Goal: Transaction & Acquisition: Purchase product/service

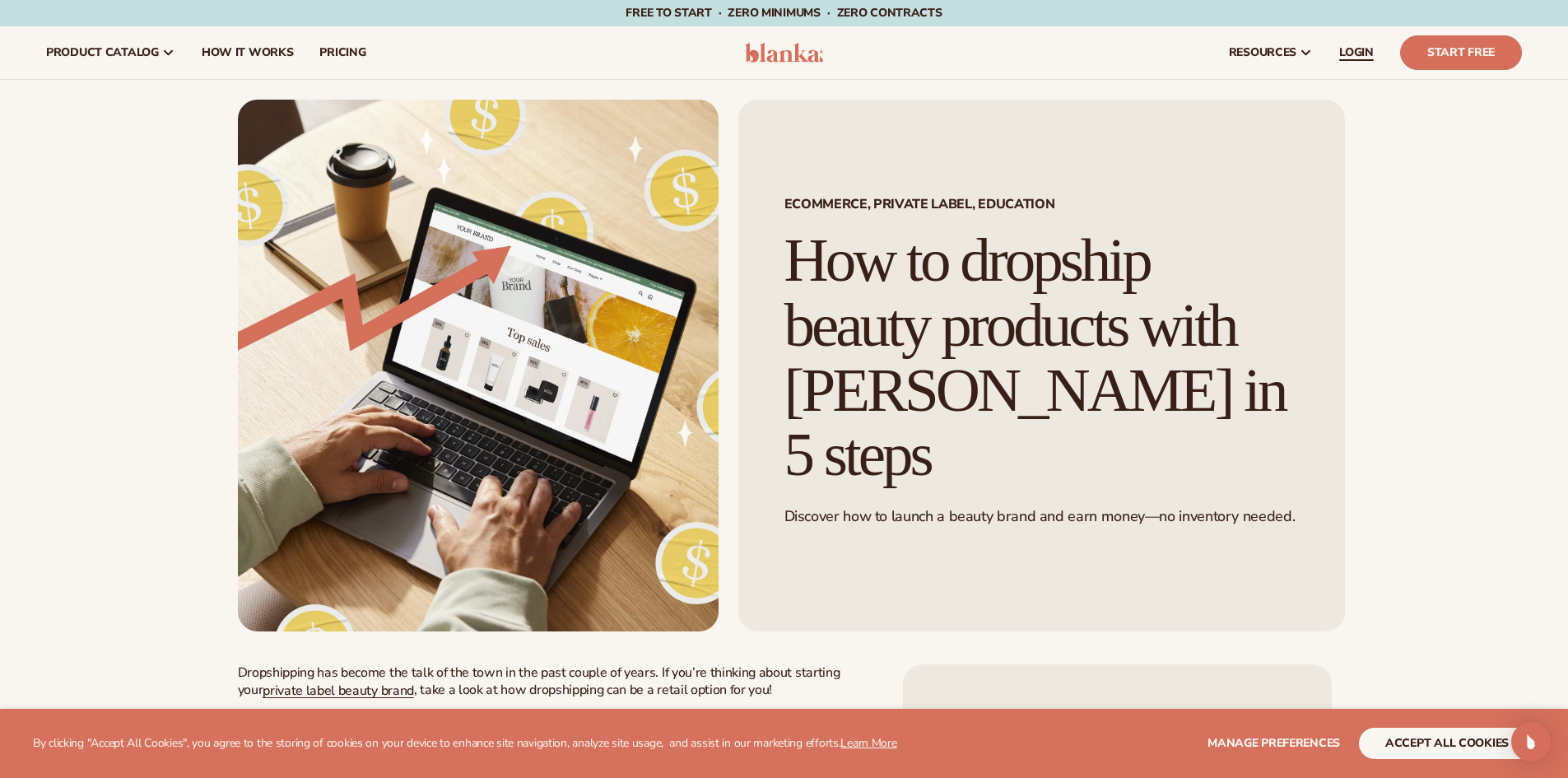
click at [1349, 50] on span "LOGIN" at bounding box center [1355, 53] width 34 height 13
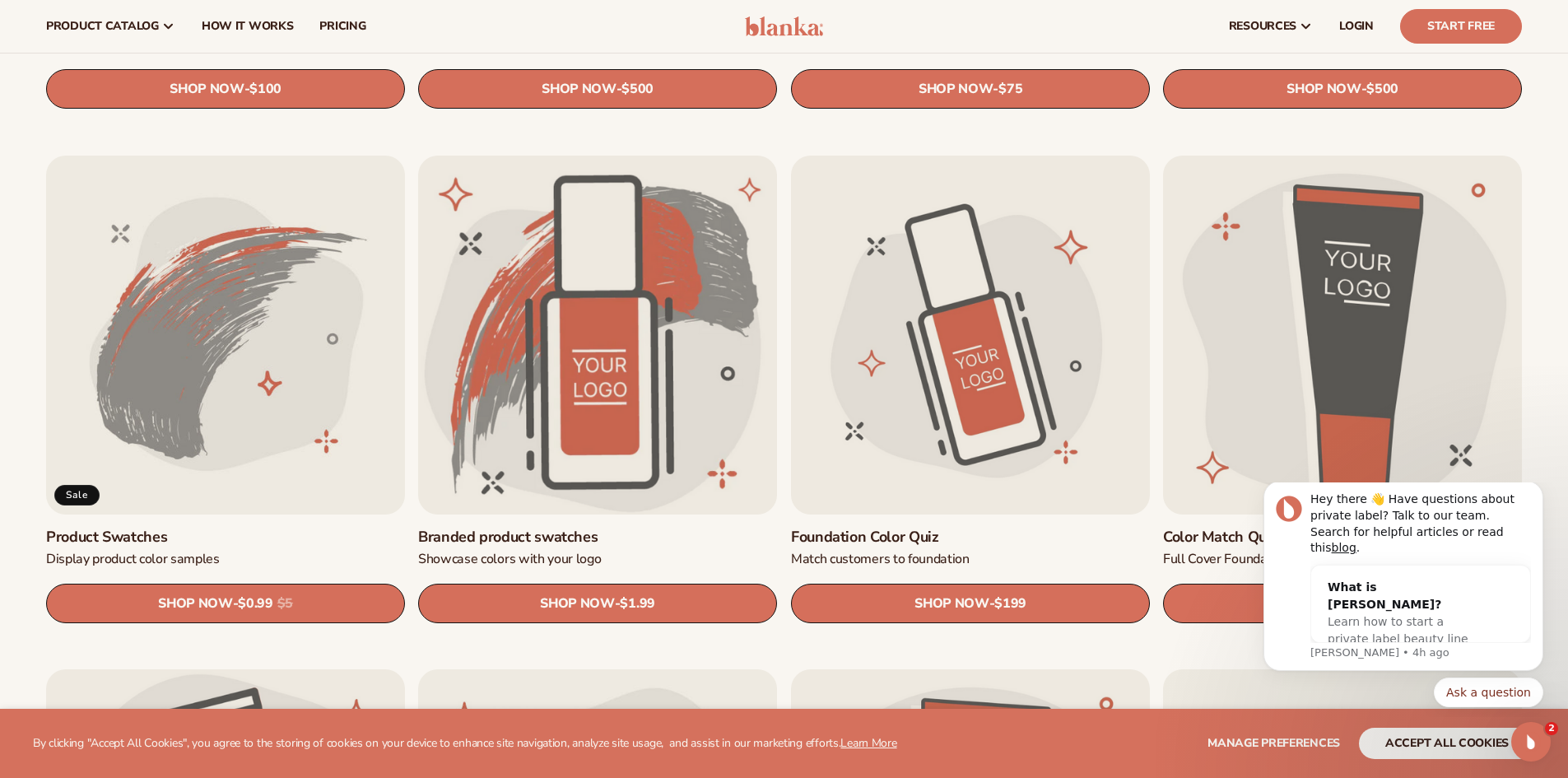
scroll to position [1087, 0]
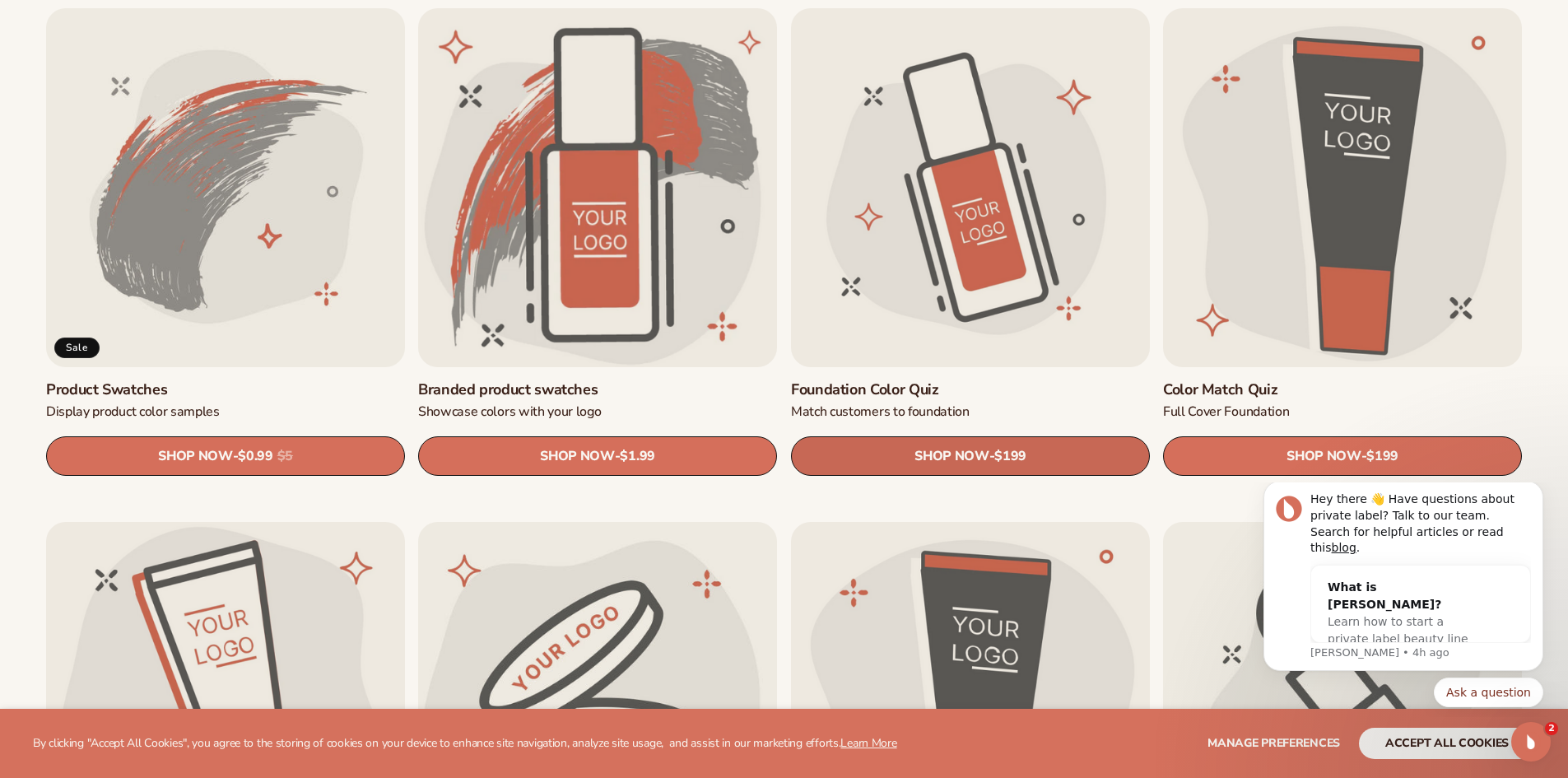
click at [990, 451] on link "SHOP NOW - Regular price $199 Sale price $199 Regular price Unit price / per" at bounding box center [970, 456] width 359 height 40
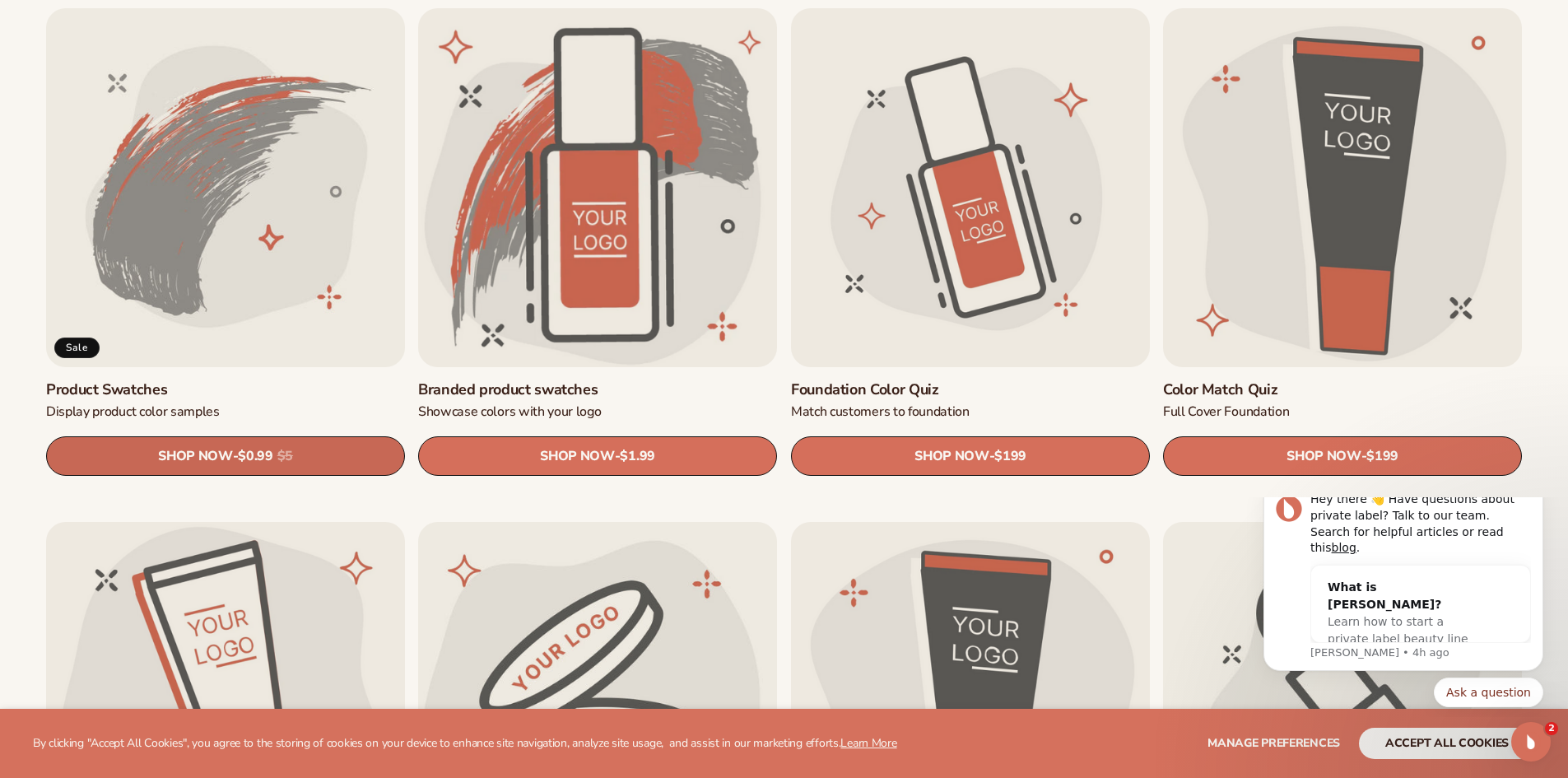
click at [272, 451] on span "$0.99" at bounding box center [254, 456] width 34 height 16
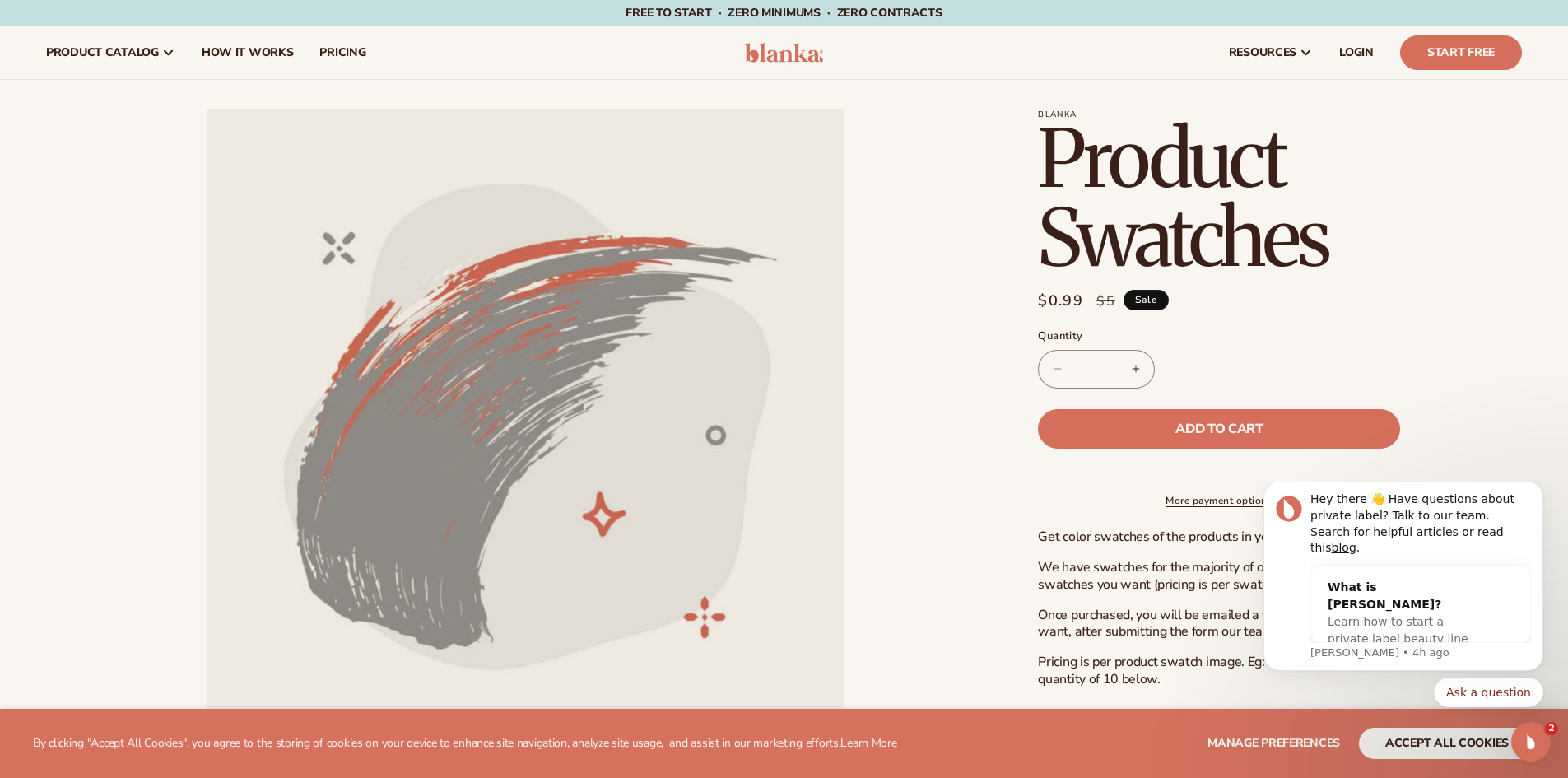
click at [1510, 362] on section "[PERSON_NAME] Product Swatches Product Swatches Regular price $0.99 Sale price …" at bounding box center [1279, 426] width 484 height 636
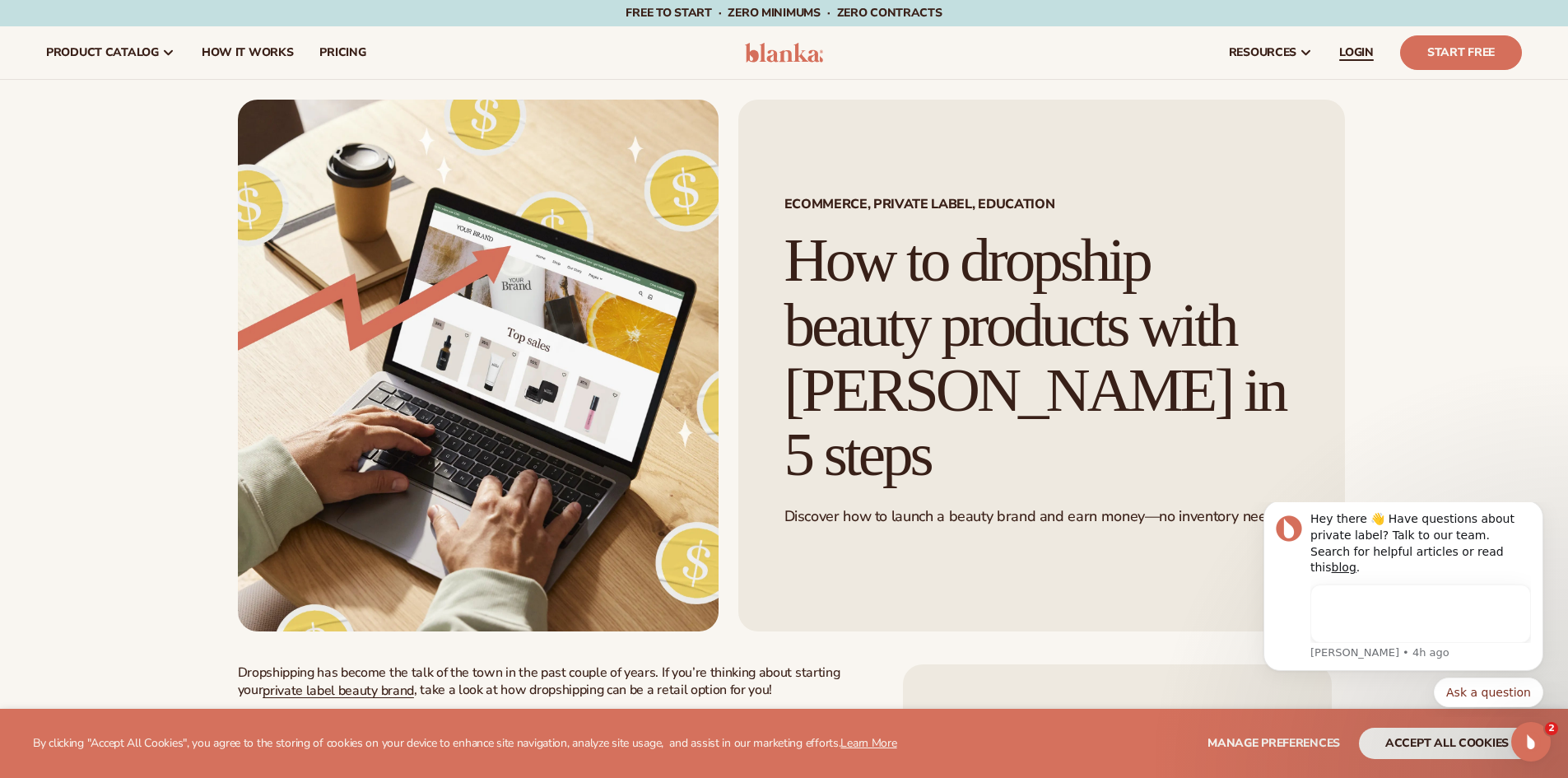
click at [1362, 43] on link "LOGIN" at bounding box center [1356, 52] width 61 height 53
